Goal: Transaction & Acquisition: Purchase product/service

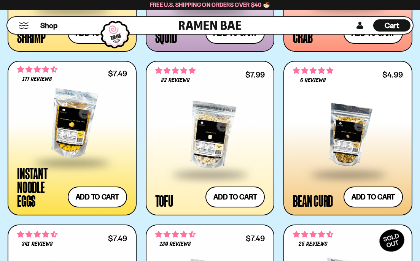
scroll to position [1075, 0]
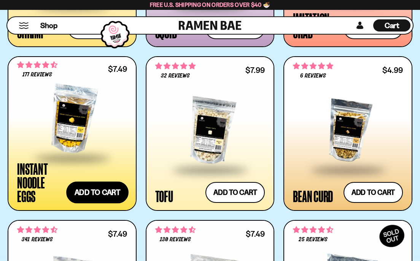
click at [113, 195] on button "Add to cart Add ― Regular price $7.49 Regular price Sale price $7.49 Unit price…" at bounding box center [97, 193] width 62 height 22
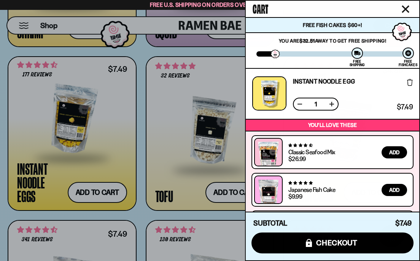
click at [404, 10] on icon "Close cart" at bounding box center [405, 9] width 7 height 7
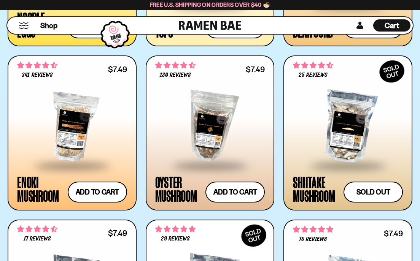
scroll to position [1242, 0]
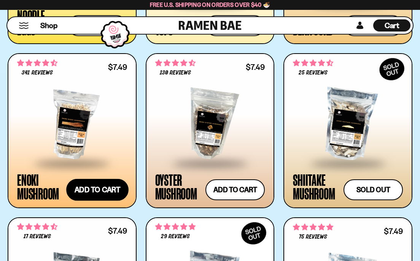
click at [101, 192] on button "Add to cart Add ― Regular price $7.49 Regular price Sale price $7.49 Unit price…" at bounding box center [97, 190] width 62 height 22
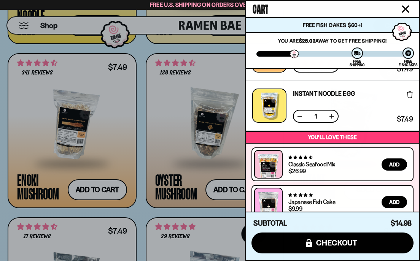
click at [409, 7] on button "Close cart" at bounding box center [405, 8] width 11 height 11
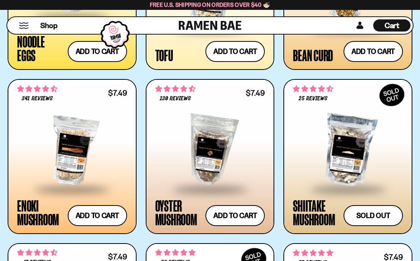
scroll to position [24, 0]
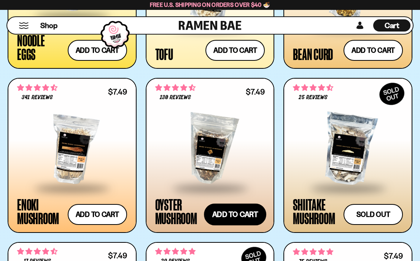
click at [238, 221] on button "Add to cart Add ― Regular price $7.49 Regular price Sale price $7.49 Unit price…" at bounding box center [235, 214] width 62 height 22
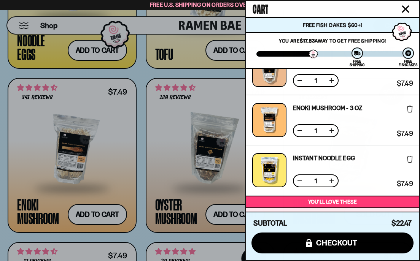
click at [405, 8] on icon "Close cart" at bounding box center [405, 9] width 7 height 7
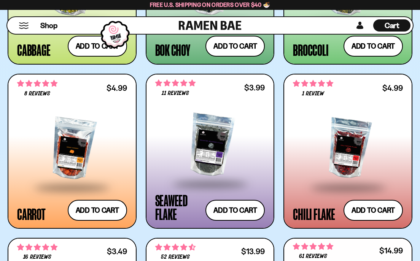
scroll to position [1714, 0]
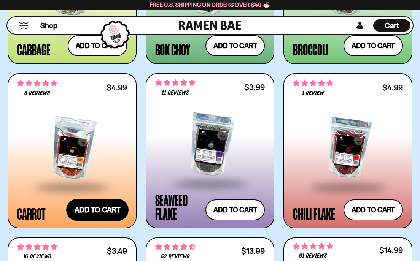
click at [104, 208] on button "Add to cart Add ― Regular price $4.99 Regular price Sale price $4.99 Unit price…" at bounding box center [97, 210] width 62 height 22
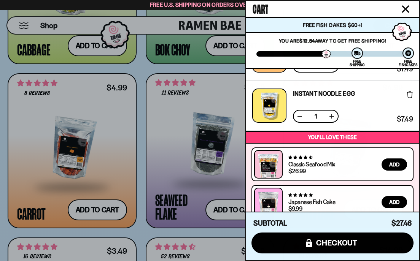
click at [406, 9] on icon "Close cart" at bounding box center [405, 9] width 7 height 7
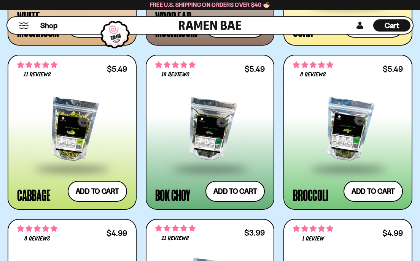
scroll to position [1568, 0]
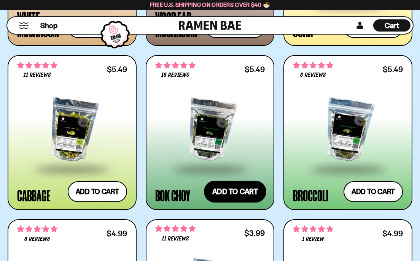
click at [235, 192] on button "Add to cart Add ― Regular price $5.49 Regular price Sale price $5.49 Unit price…" at bounding box center [235, 192] width 62 height 22
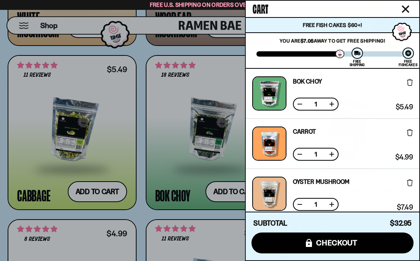
click at [406, 8] on icon "Close cart" at bounding box center [405, 9] width 7 height 7
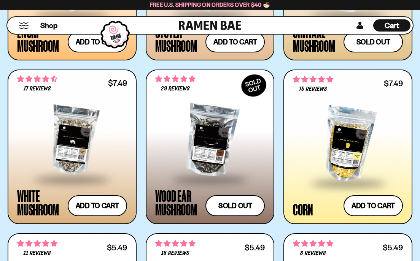
scroll to position [153, 0]
click at [369, 206] on button "Add to cart Add ― Regular price $7.49 Regular price Sale price $7.49 Unit price…" at bounding box center [373, 206] width 62 height 22
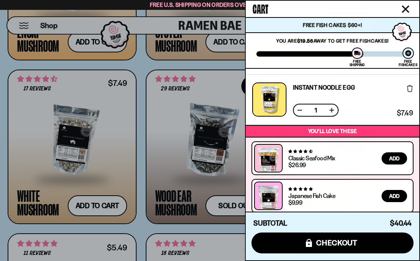
scroll to position [289, 0]
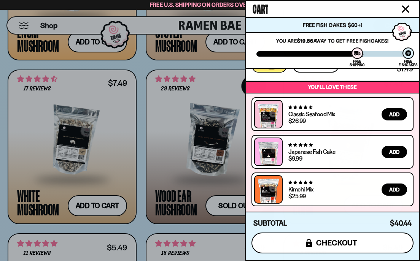
click at [353, 244] on span "checkout" at bounding box center [336, 243] width 41 height 8
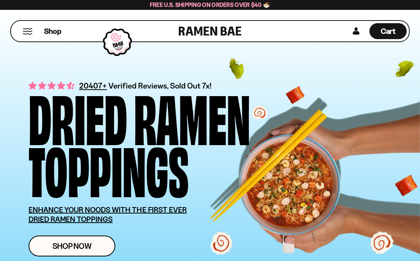
scroll to position [1390, 0]
click at [391, 30] on span "Cart" at bounding box center [388, 31] width 15 height 9
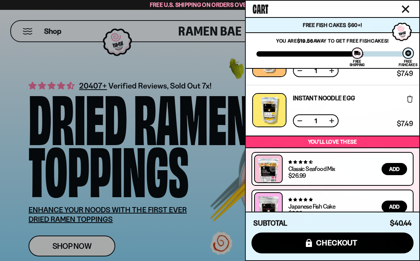
scroll to position [289, 0]
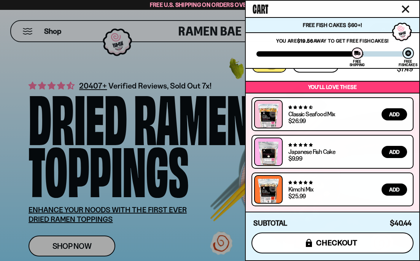
click at [334, 247] on span "checkout" at bounding box center [336, 243] width 41 height 8
